Goal: Navigation & Orientation: Find specific page/section

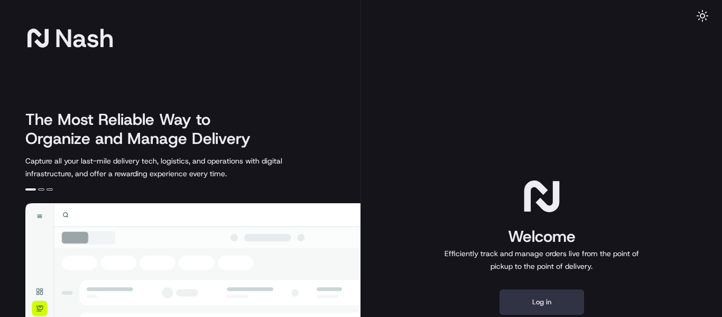
click at [553, 299] on button "Log in" at bounding box center [542, 301] width 85 height 25
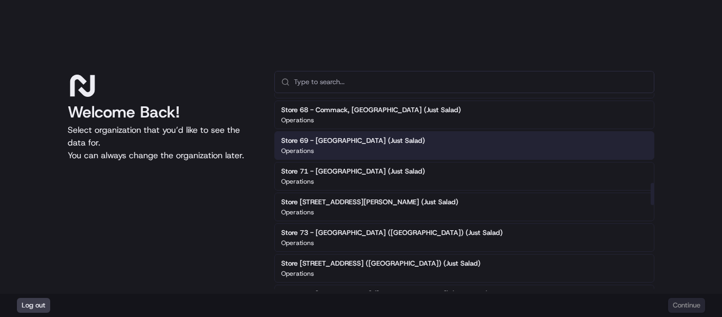
scroll to position [793, 0]
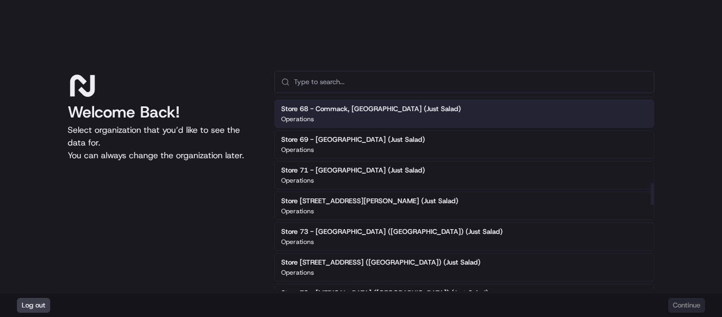
click at [369, 115] on div "Operations" at bounding box center [371, 119] width 180 height 8
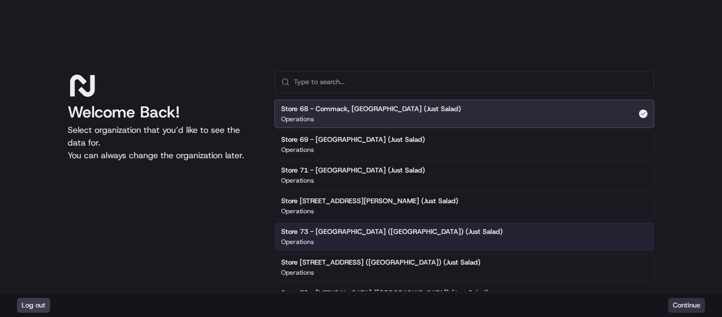
click at [690, 302] on button "Continue" at bounding box center [686, 305] width 37 height 15
